Goal: Information Seeking & Learning: Learn about a topic

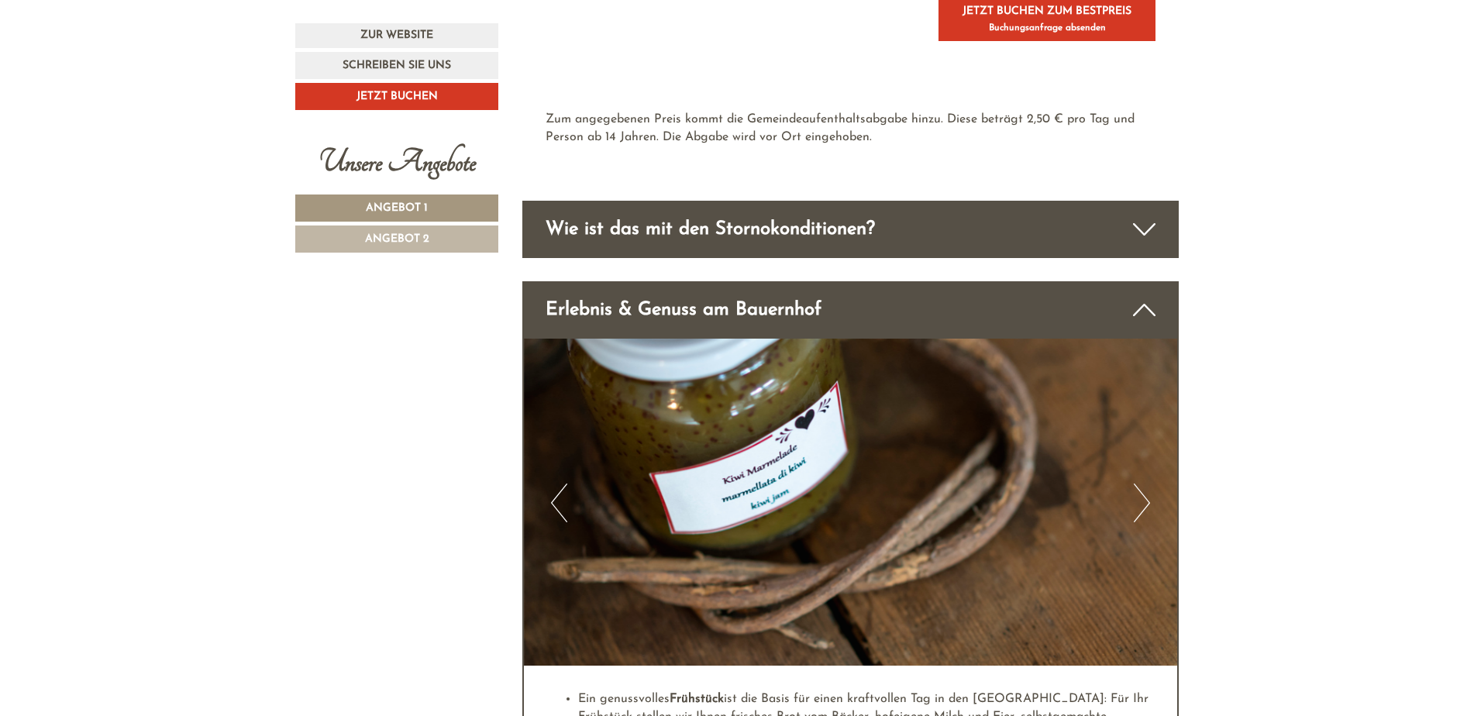
scroll to position [3538, 0]
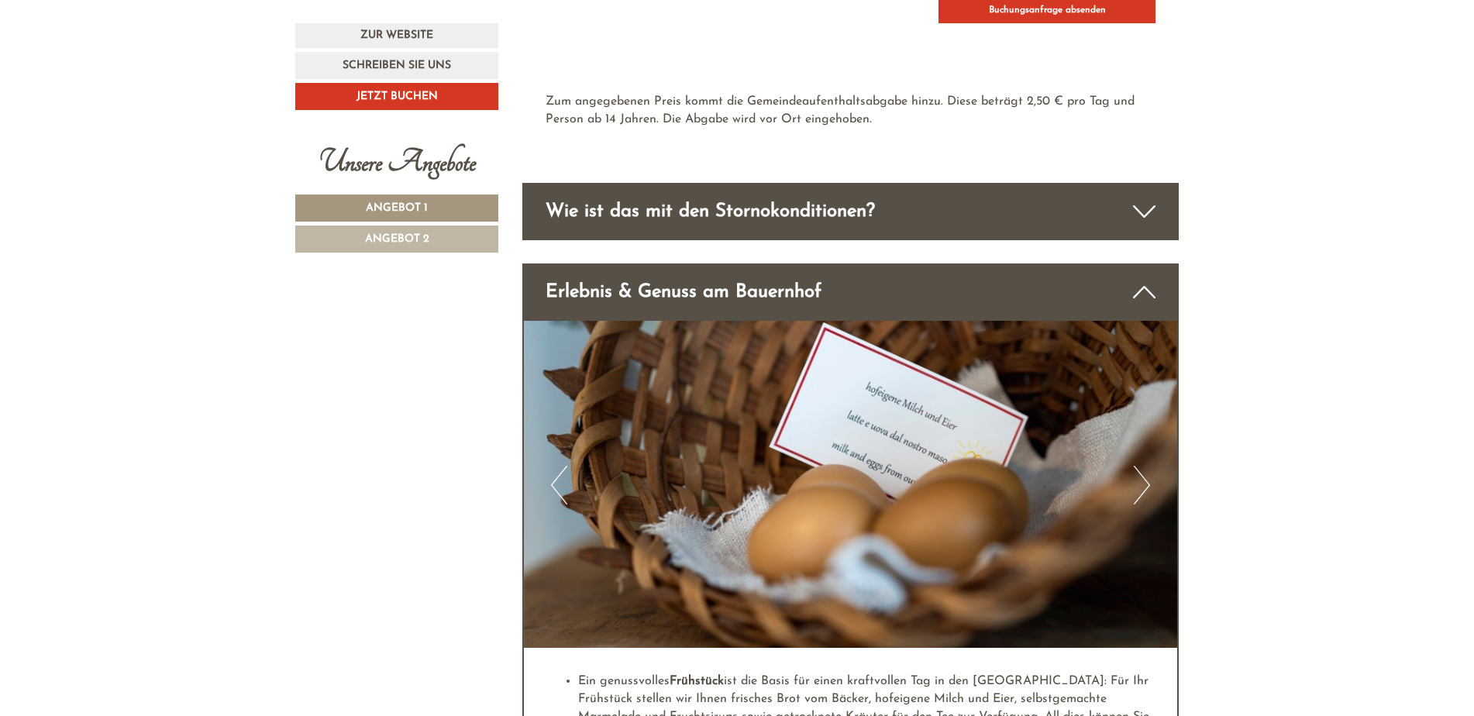
click at [1143, 198] on icon at bounding box center [1144, 211] width 22 height 26
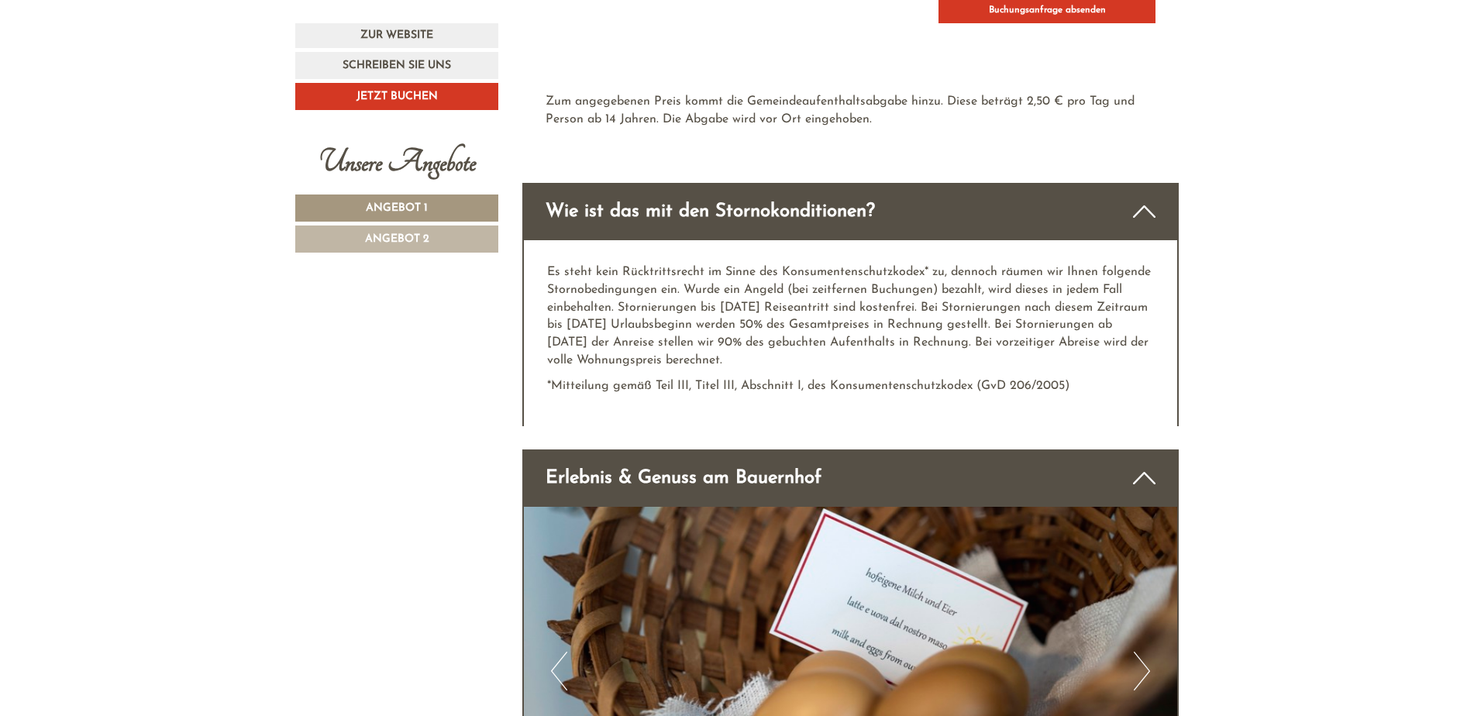
click at [1144, 465] on icon at bounding box center [1144, 478] width 22 height 26
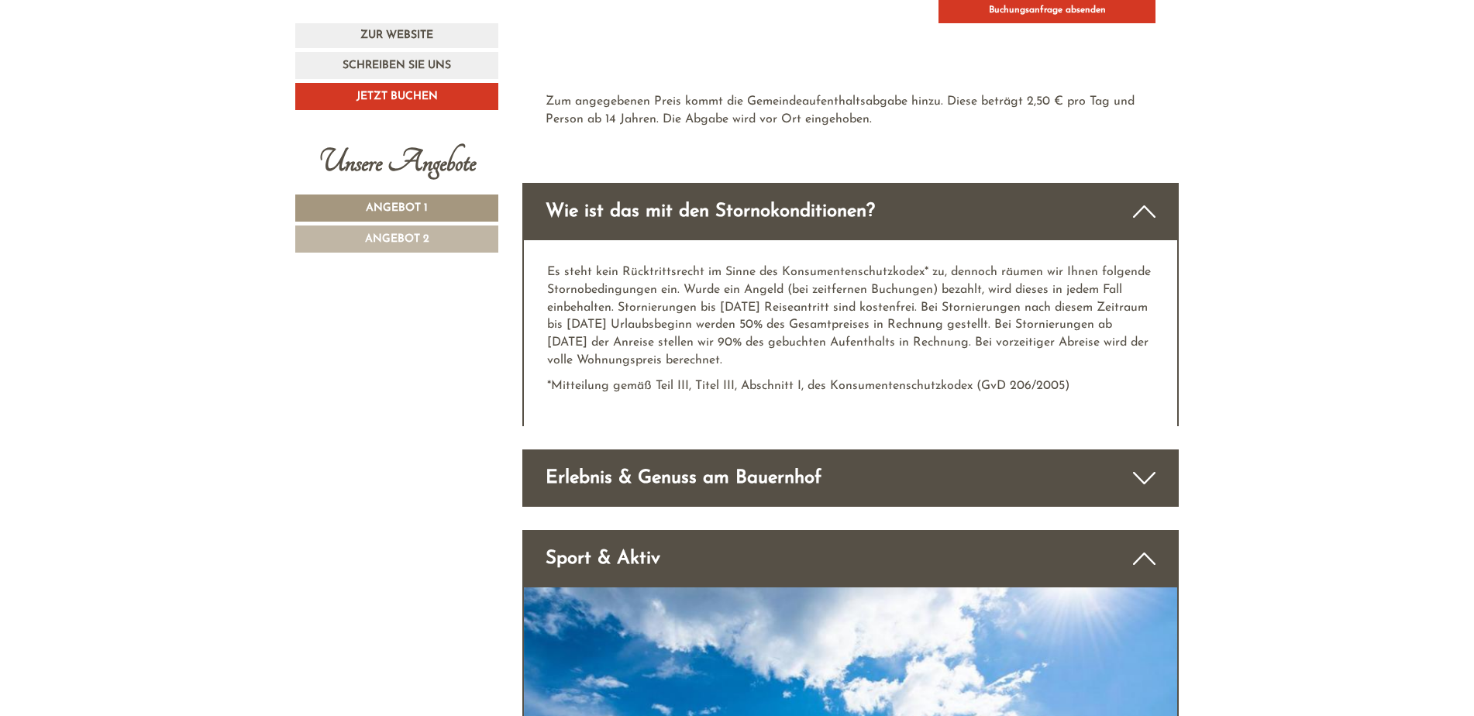
click at [1151, 465] on icon at bounding box center [1144, 478] width 22 height 26
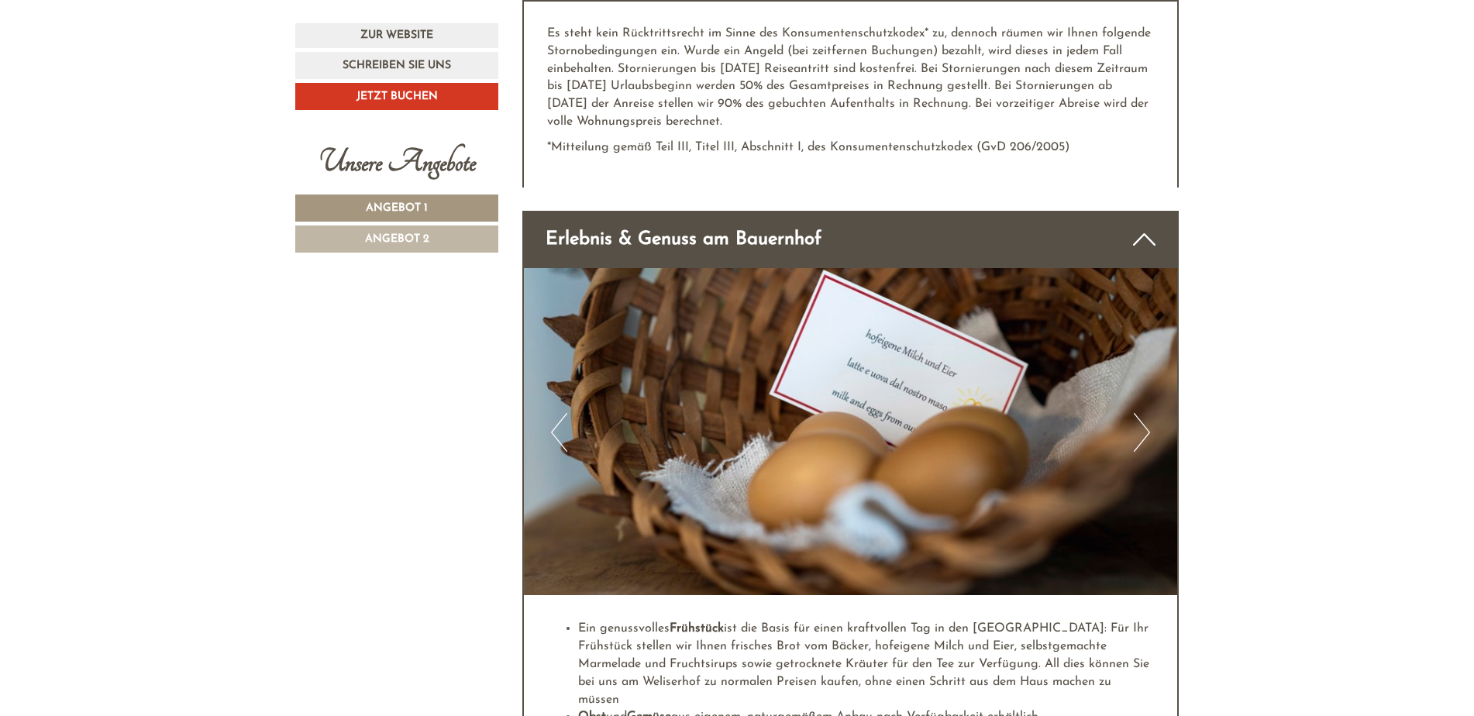
scroll to position [3749, 0]
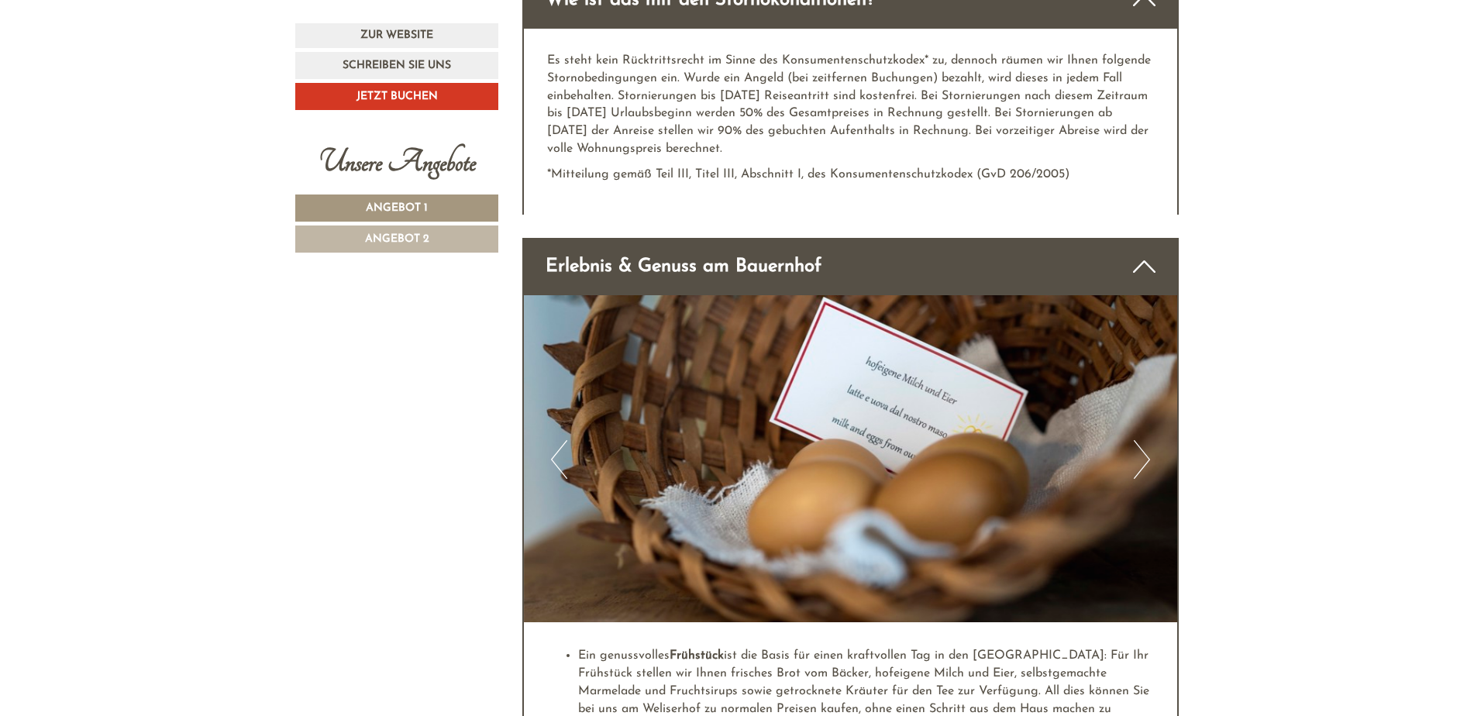
click at [1137, 253] on icon at bounding box center [1144, 266] width 22 height 26
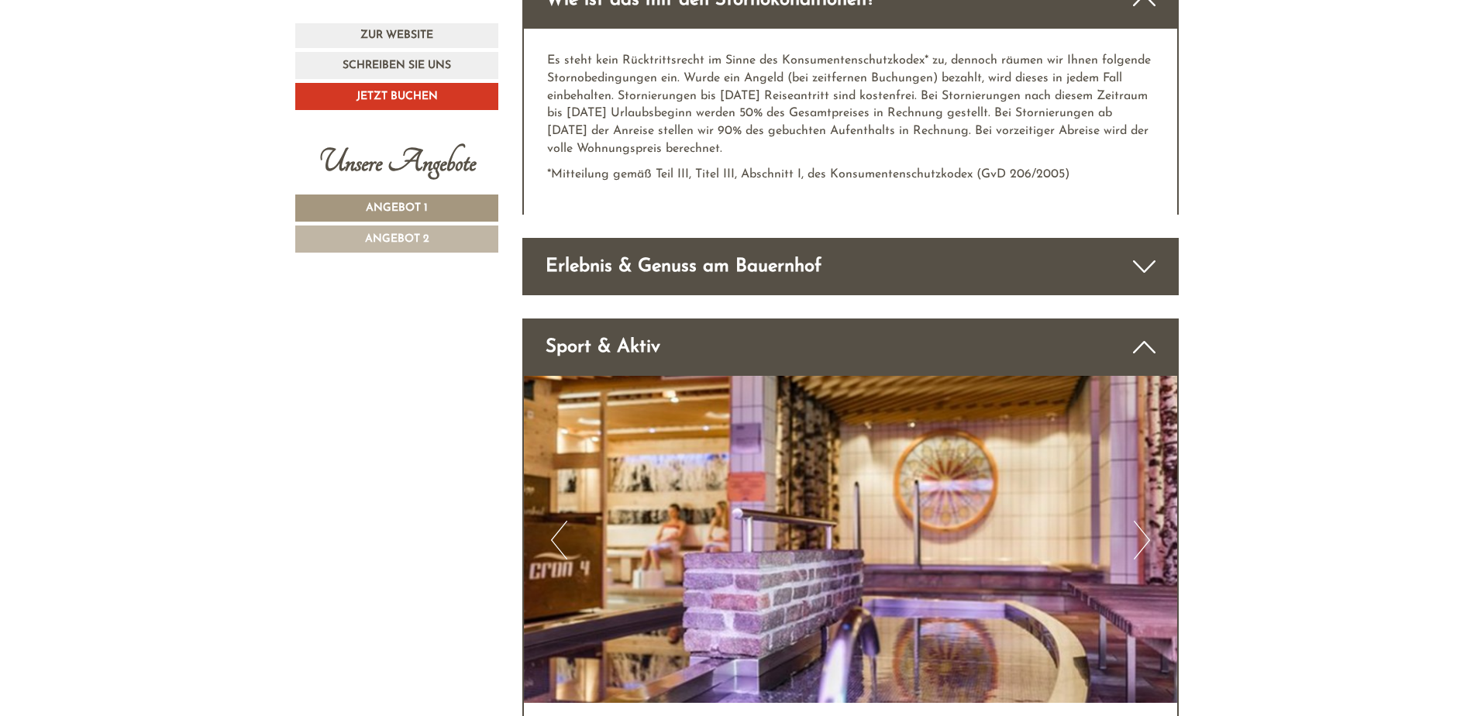
click at [1149, 335] on icon at bounding box center [1144, 347] width 22 height 26
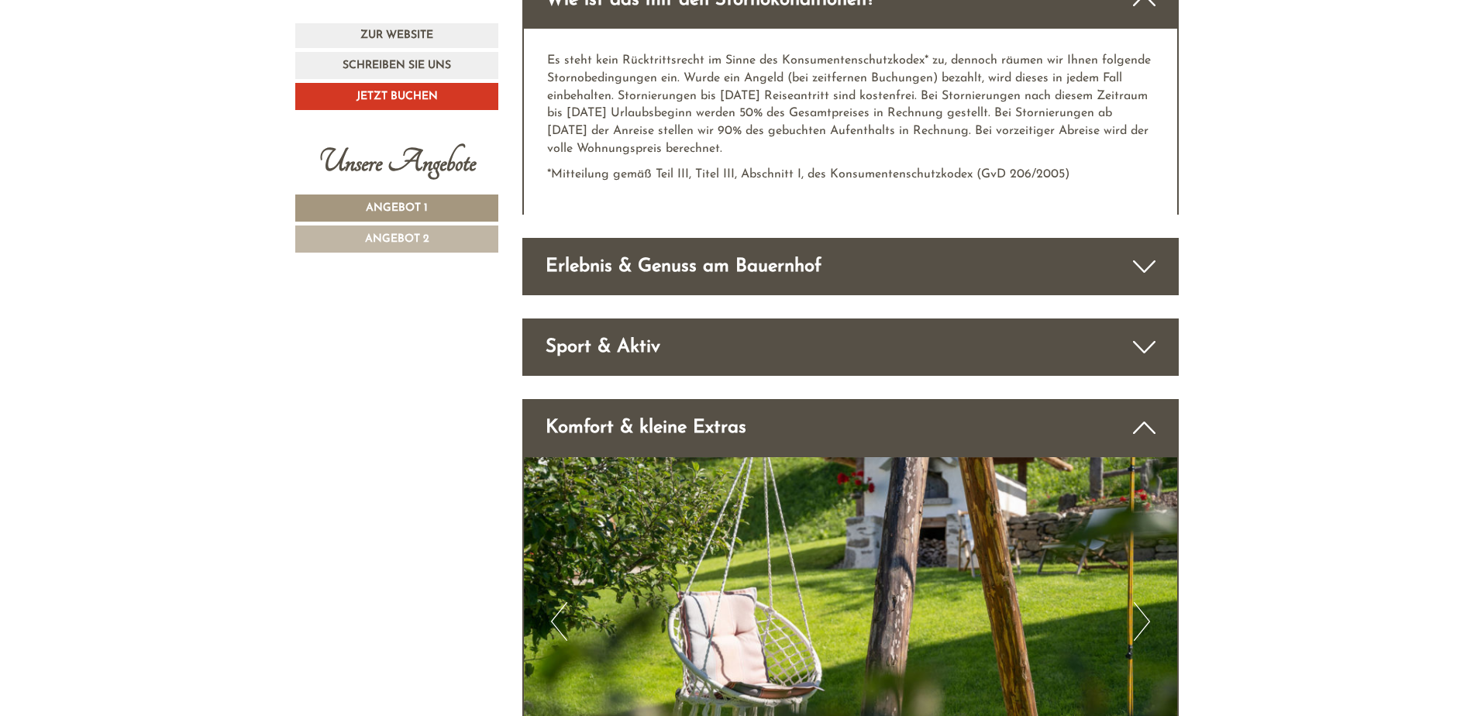
click at [1142, 415] on icon at bounding box center [1144, 428] width 22 height 26
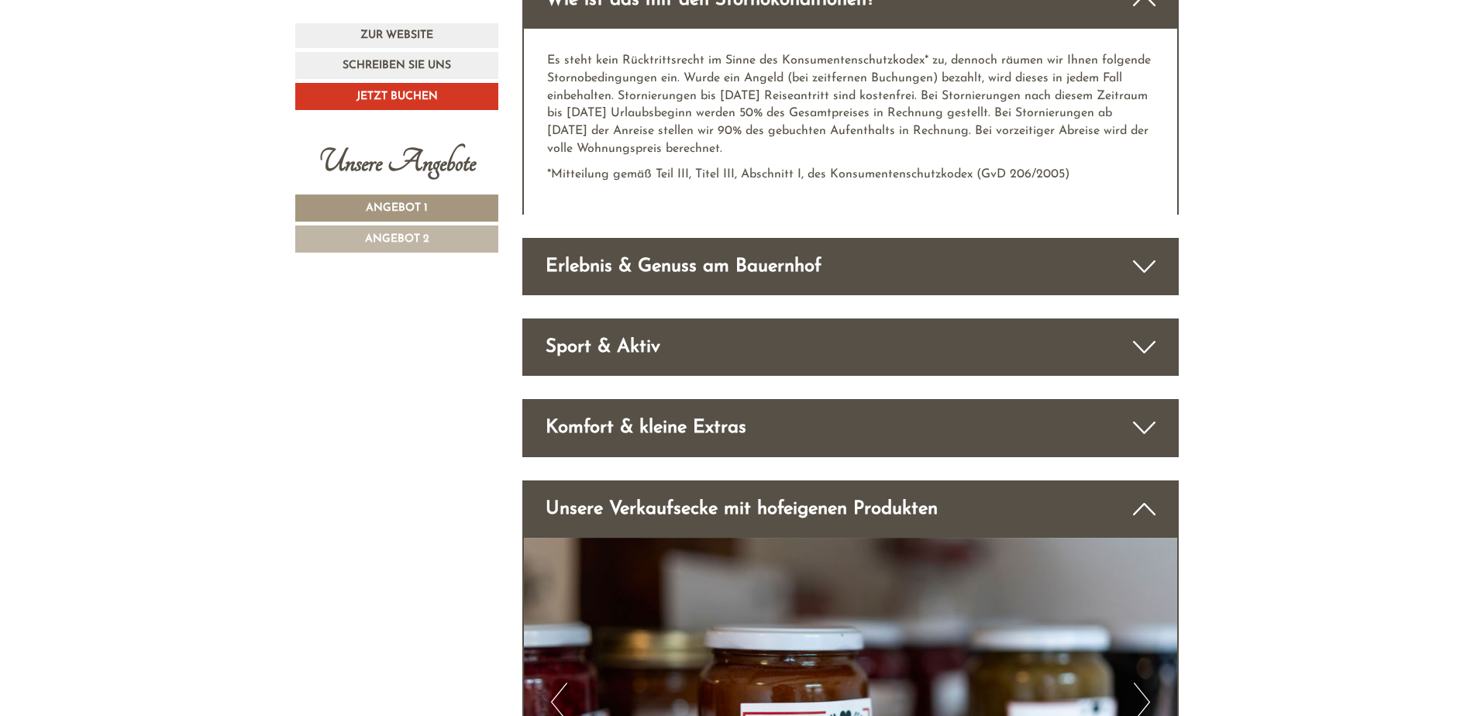
click at [1139, 496] on icon at bounding box center [1144, 509] width 22 height 26
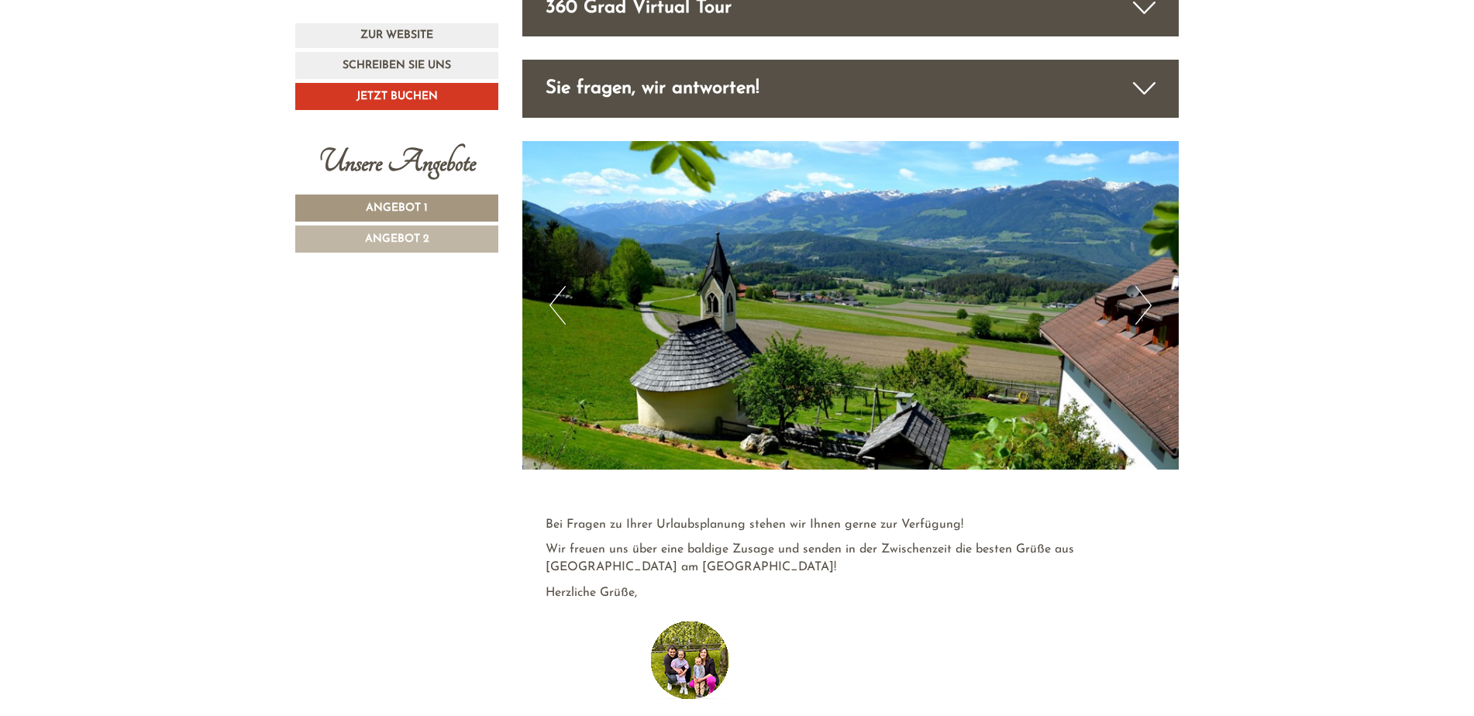
scroll to position [4278, 0]
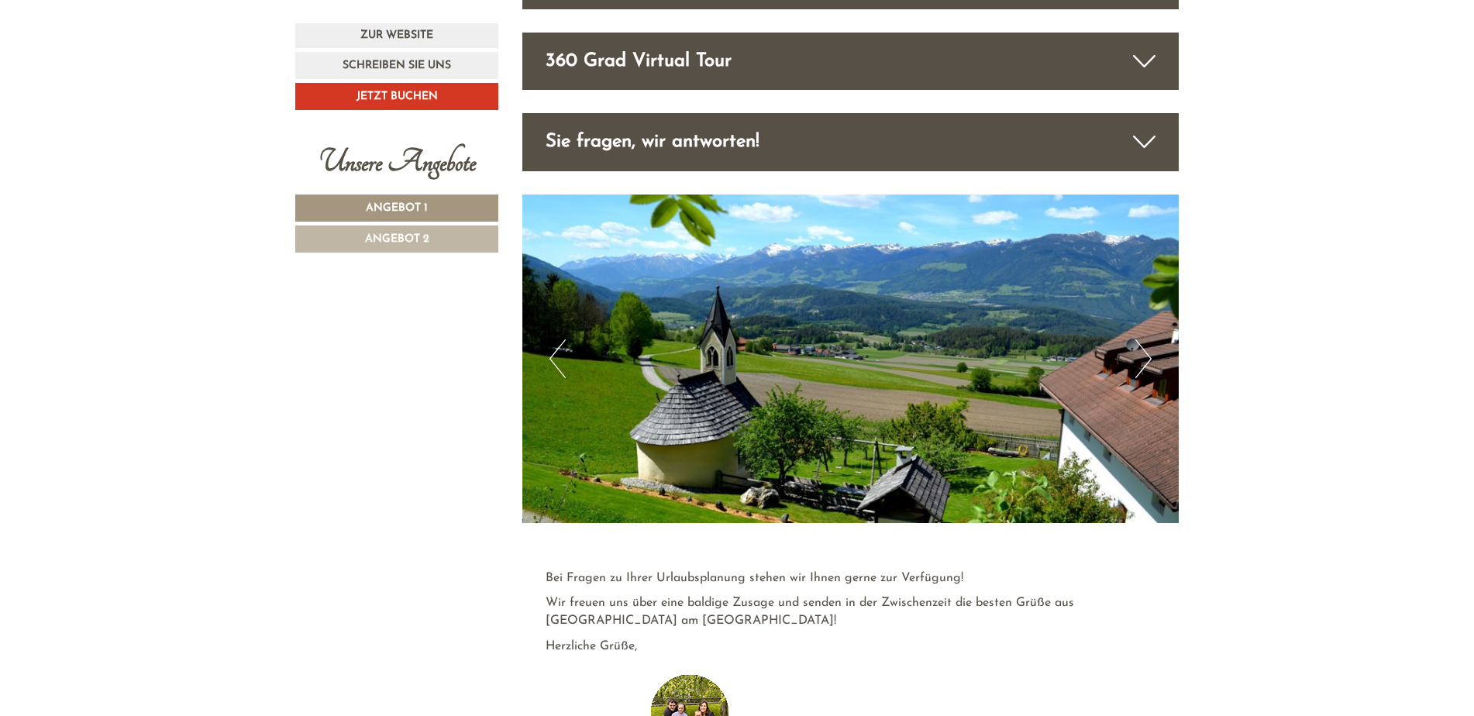
click at [1138, 137] on icon at bounding box center [1144, 142] width 22 height 26
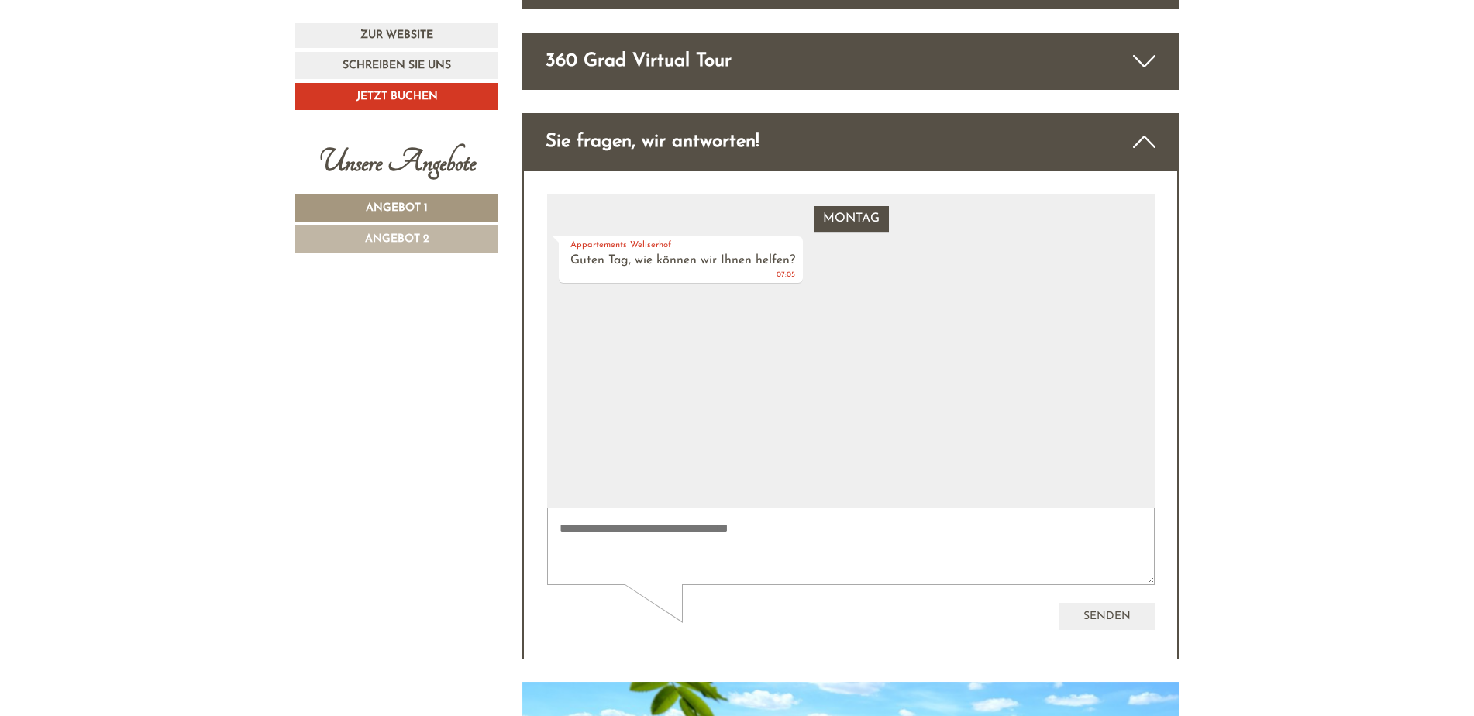
click at [1138, 137] on div "Sie fragen, wir antworten!" at bounding box center [850, 141] width 657 height 57
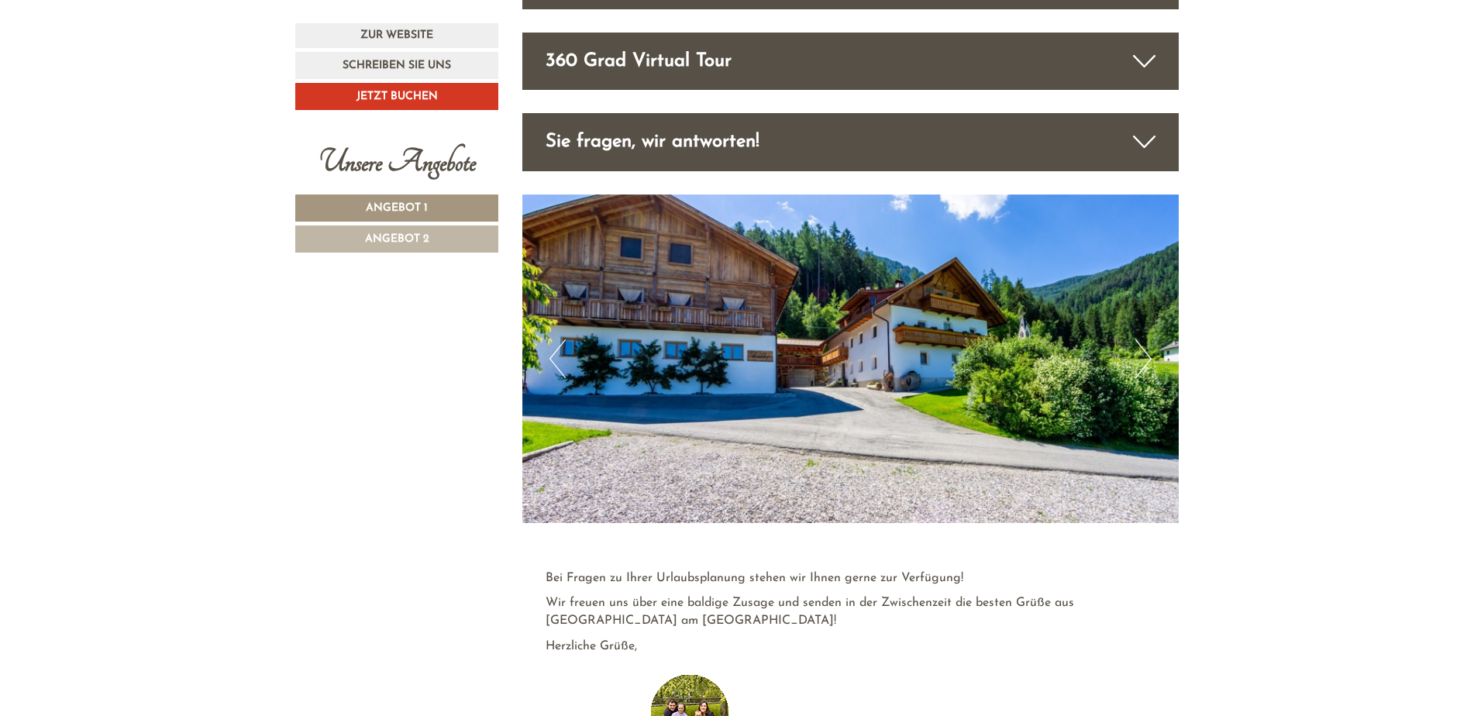
click at [1145, 129] on icon at bounding box center [1144, 142] width 22 height 26
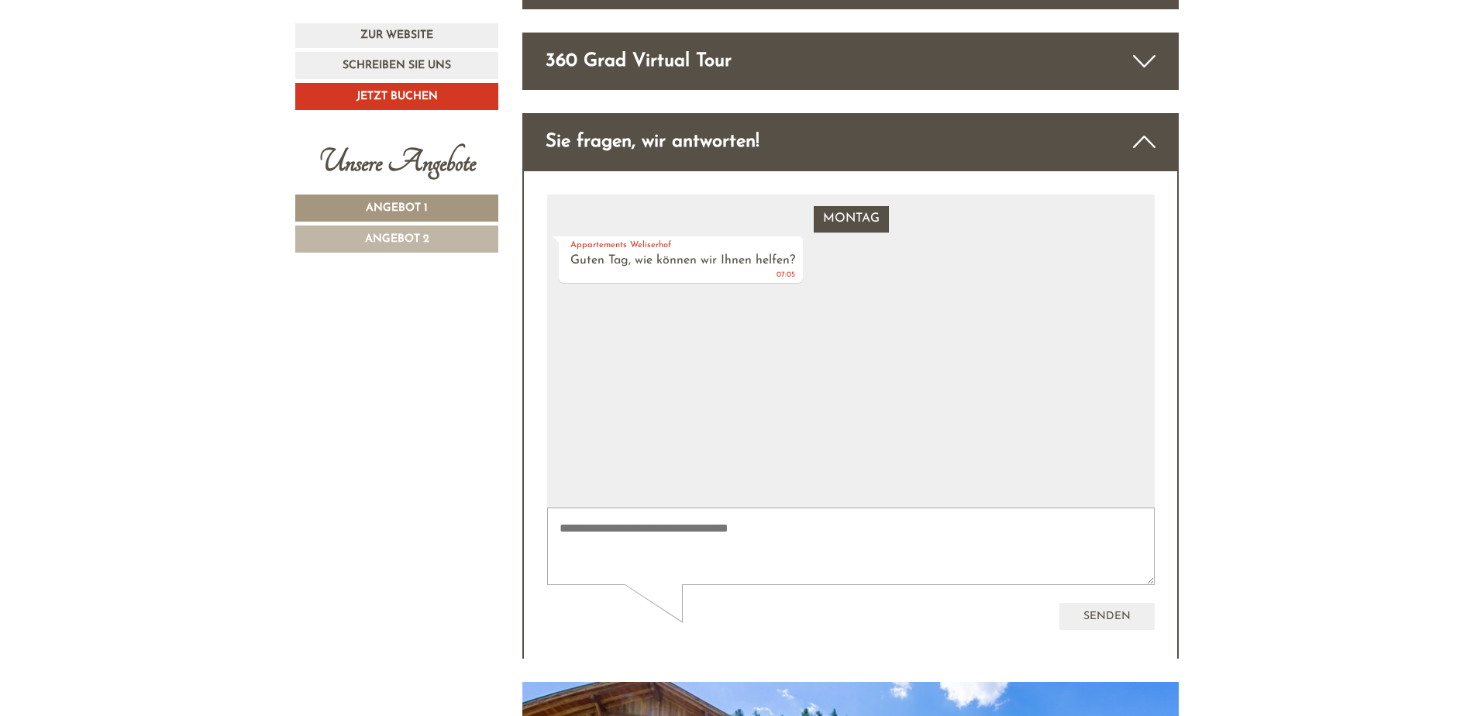
click at [1145, 129] on icon at bounding box center [1144, 142] width 22 height 26
